Goal: Obtain resource: Obtain resource

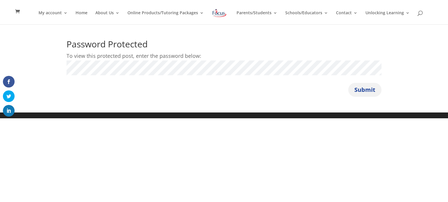
click at [365, 90] on button "Submit" at bounding box center [364, 90] width 33 height 14
